Goal: Task Accomplishment & Management: Manage account settings

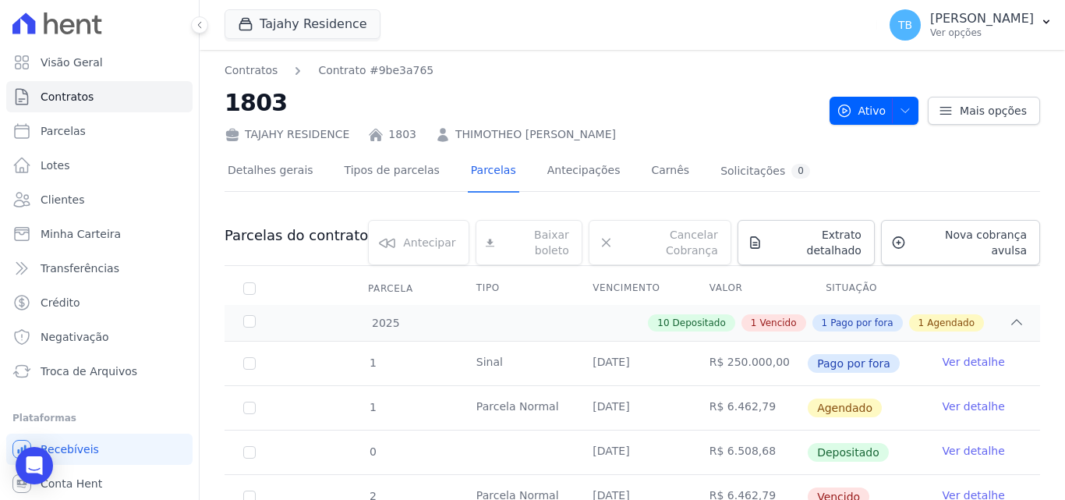
scroll to position [526, 0]
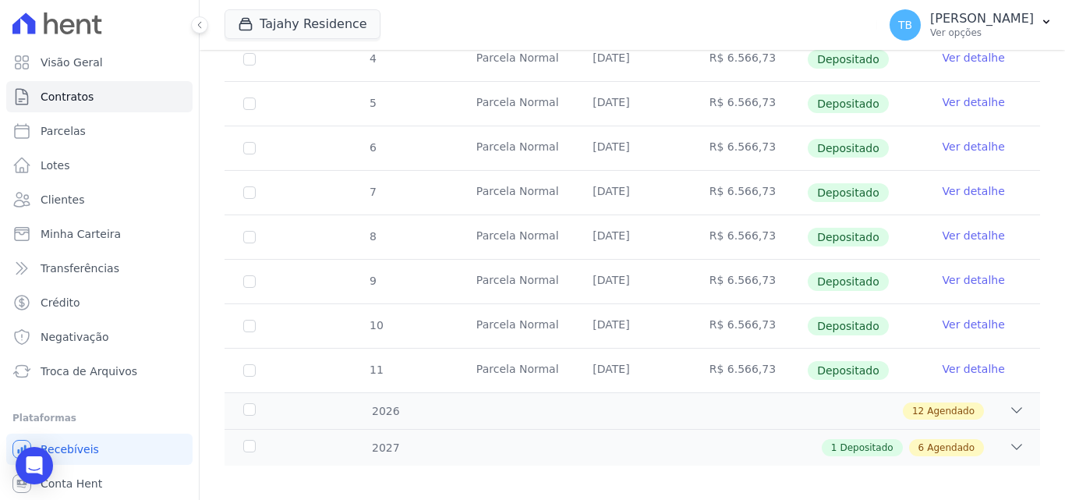
click at [290, 6] on div "Tajahy Residence CONSTRUTORA FONTANIVE LIMITADA [GEOGRAPHIC_DATA] [GEOGRAPHIC_D…" at bounding box center [548, 24] width 646 height 51
click at [288, 22] on button "Tajahy Residence" at bounding box center [303, 24] width 156 height 30
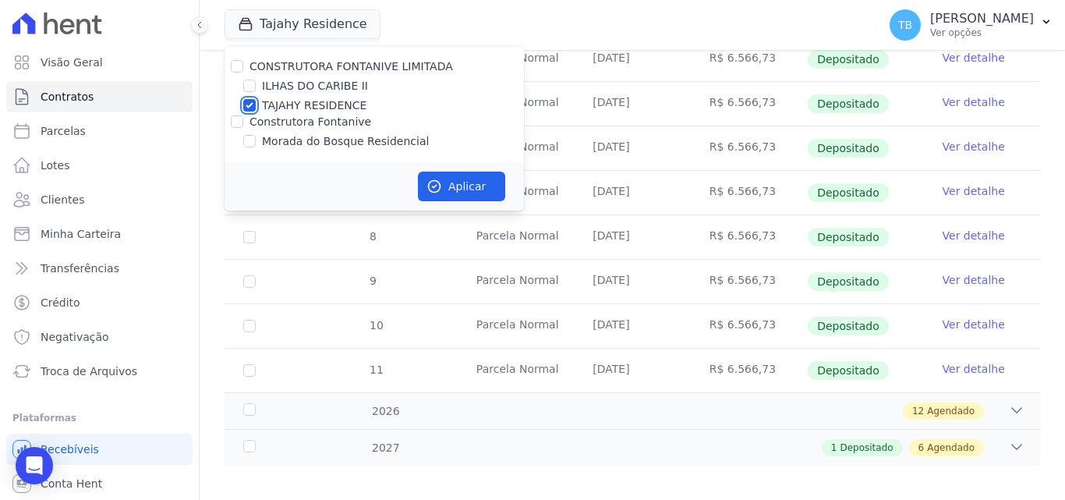
click at [249, 101] on input "TAJAHY RESIDENCE" at bounding box center [249, 105] width 12 height 12
checkbox input "false"
click at [235, 122] on input "Construtora Fontanive" at bounding box center [237, 121] width 12 height 12
checkbox input "true"
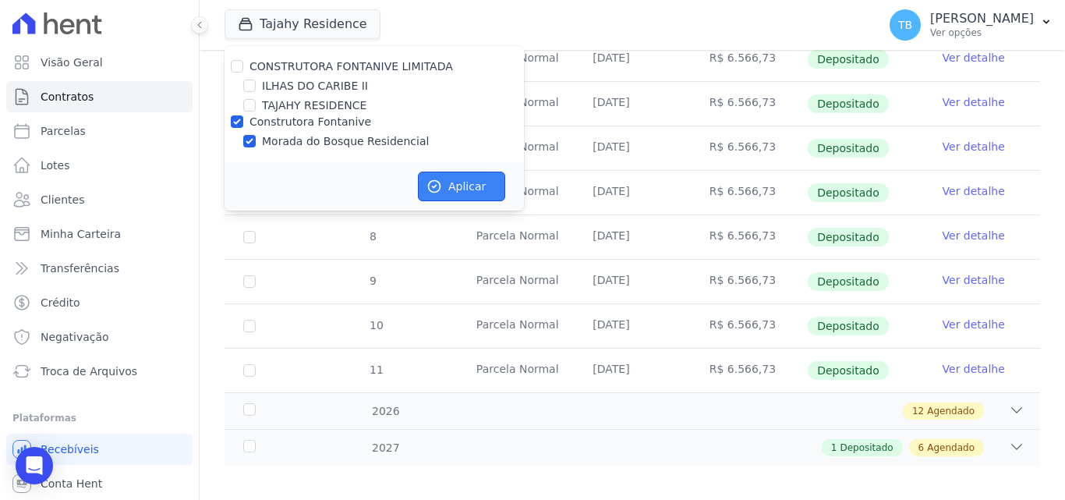
click at [462, 183] on button "Aplicar" at bounding box center [461, 187] width 87 height 30
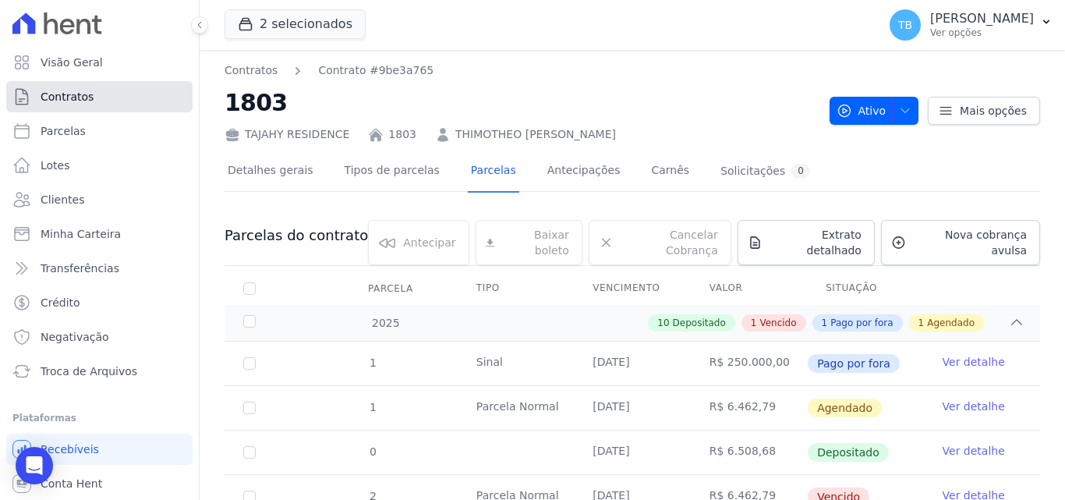
click at [85, 90] on span "Contratos" at bounding box center [67, 97] width 53 height 16
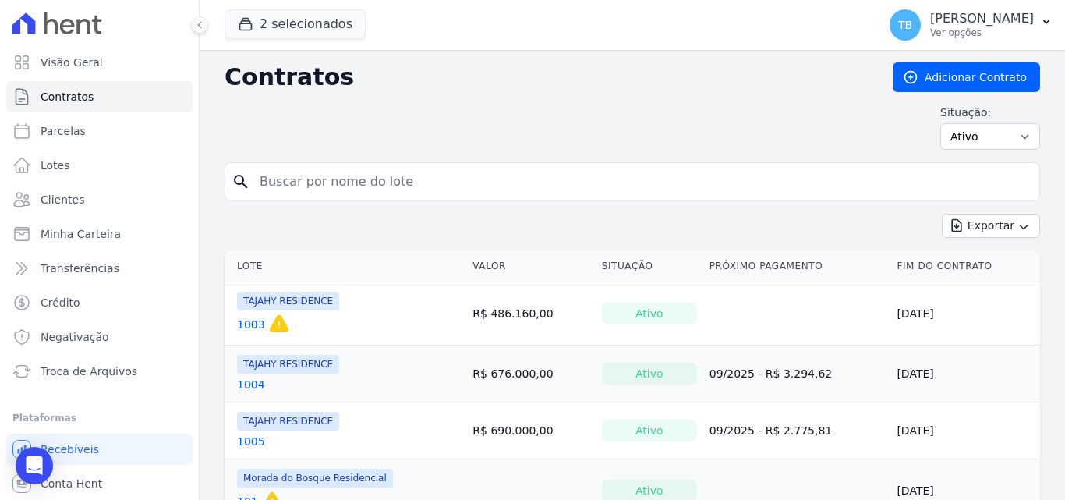
click at [304, 180] on input "search" at bounding box center [641, 181] width 783 height 31
type input "61"
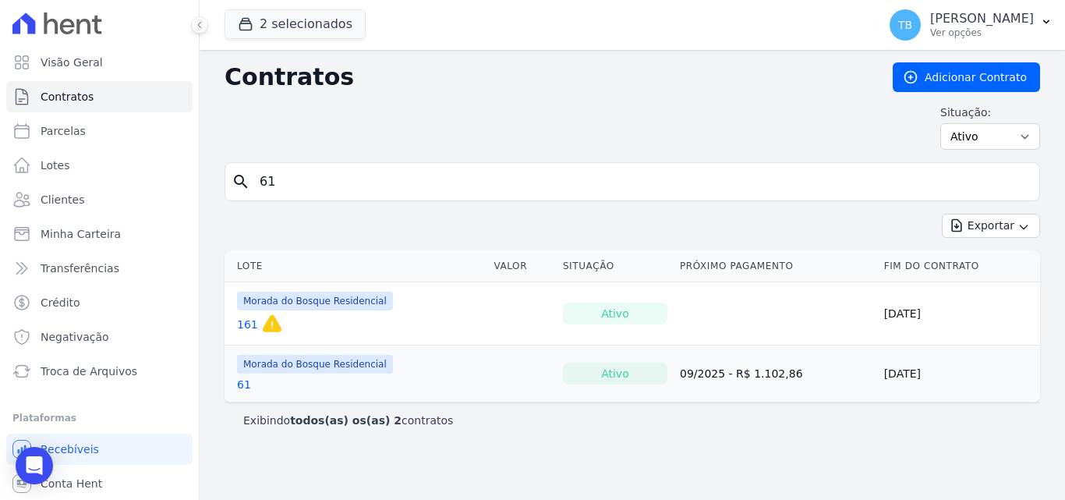
click at [239, 383] on link "61" at bounding box center [244, 385] width 14 height 16
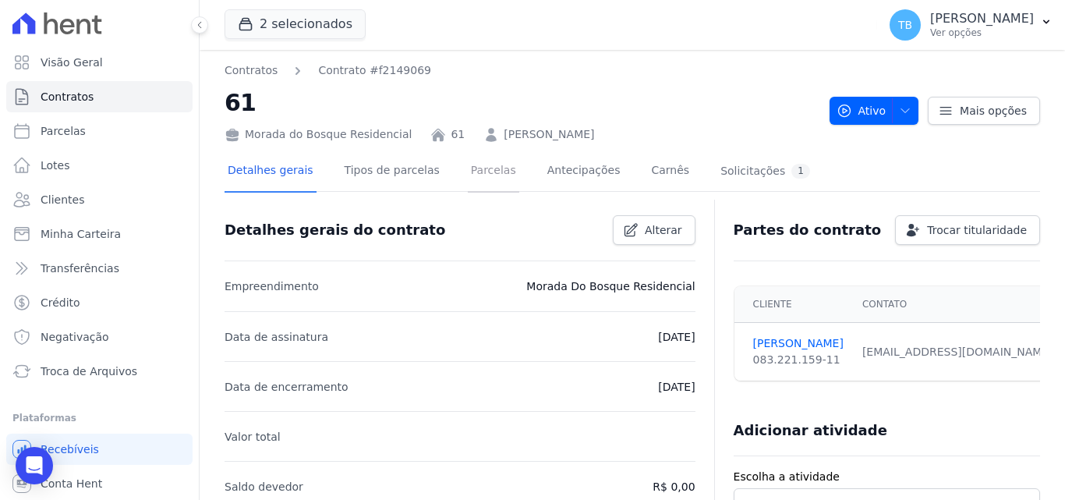
click at [468, 171] on link "Parcelas" at bounding box center [493, 171] width 51 height 41
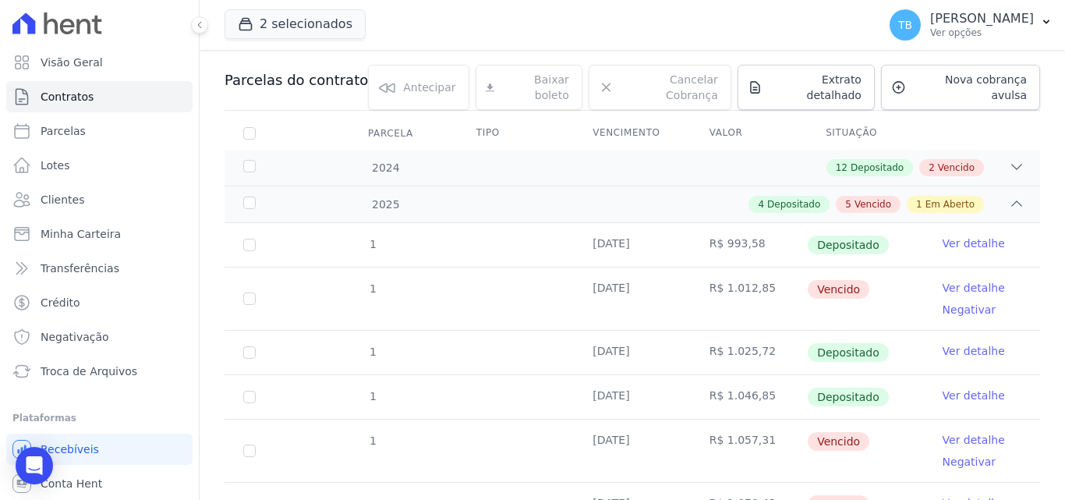
scroll to position [312, 0]
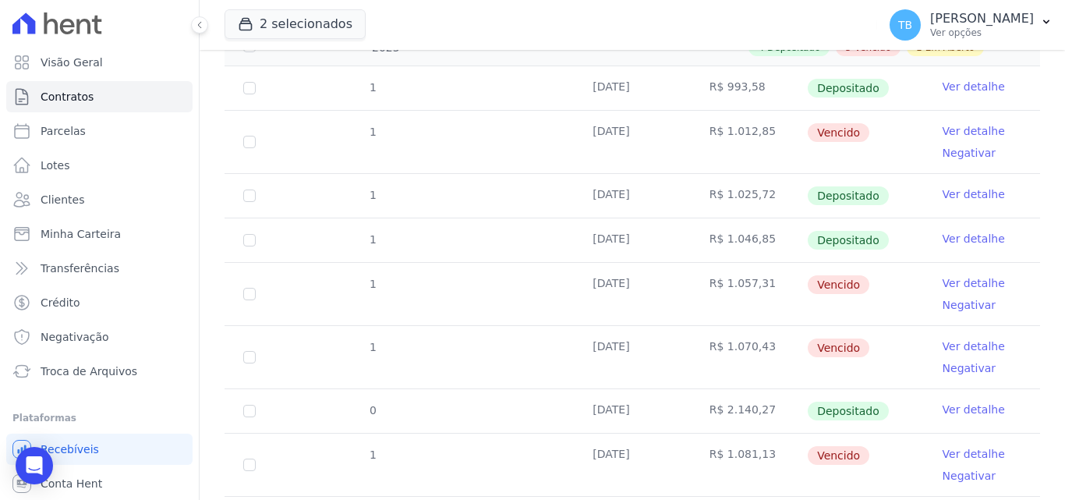
click at [960, 275] on link "Ver detalhe" at bounding box center [974, 283] width 62 height 16
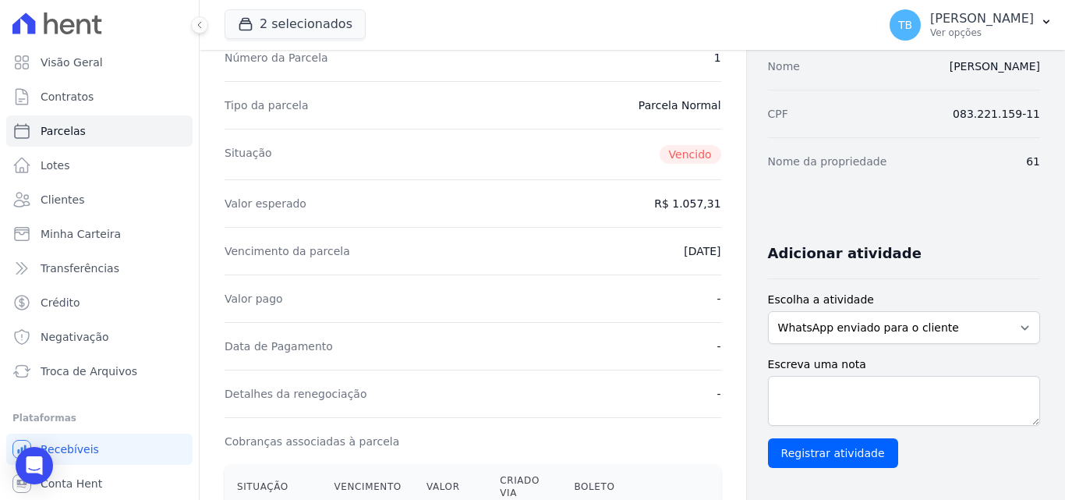
scroll to position [312, 0]
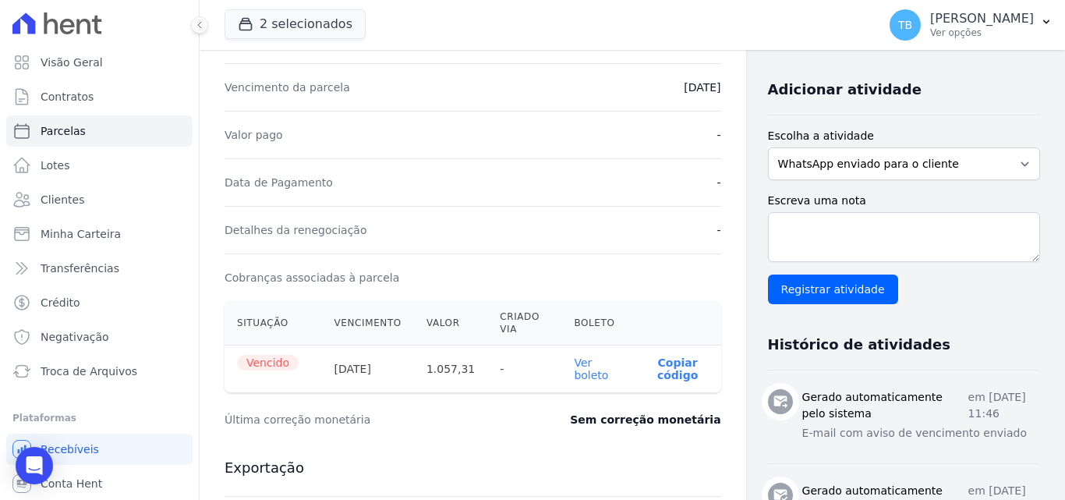
click at [574, 362] on link "Ver boleto" at bounding box center [591, 368] width 34 height 25
